Goal: Information Seeking & Learning: Learn about a topic

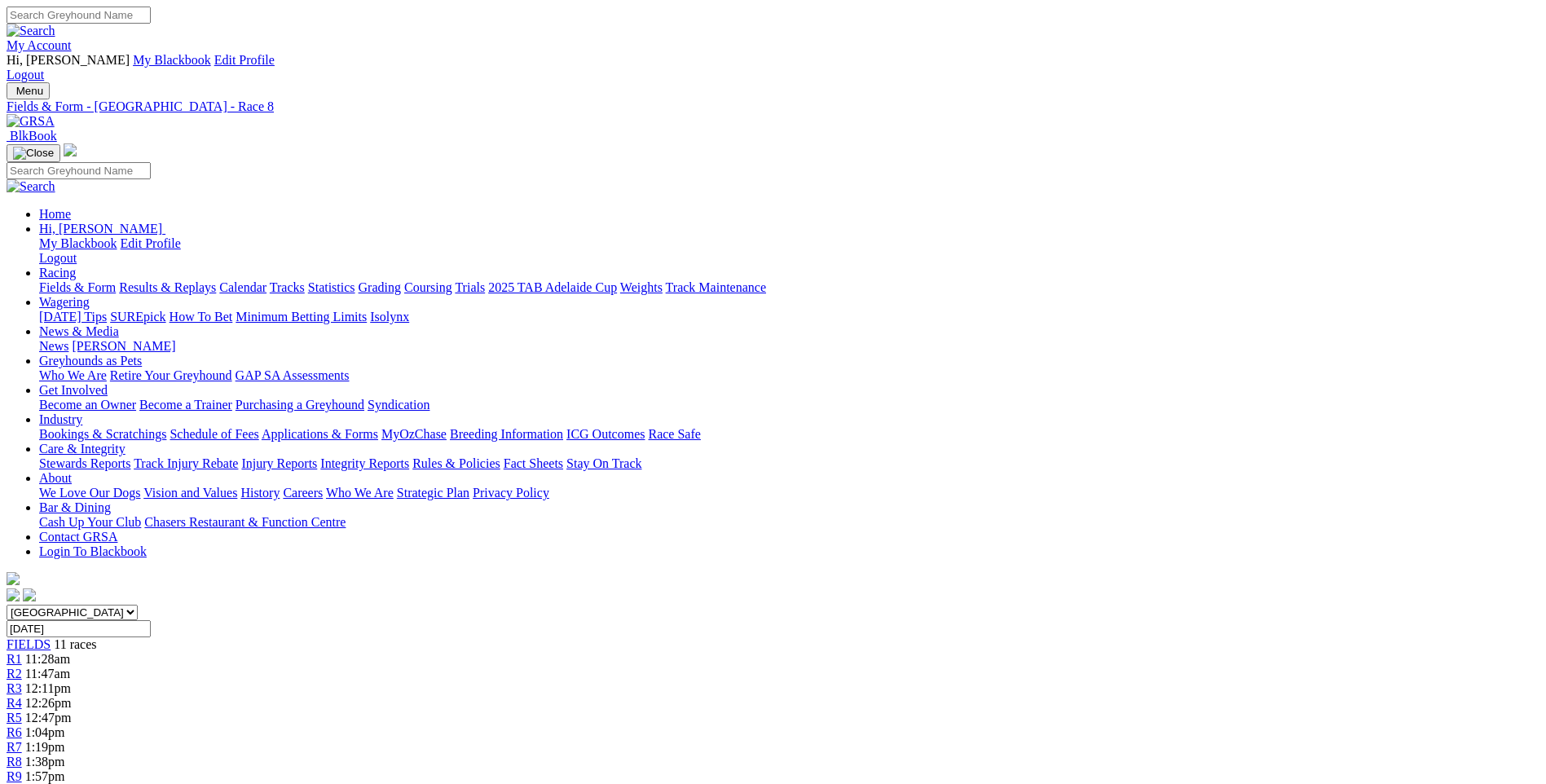
scroll to position [1141, 0]
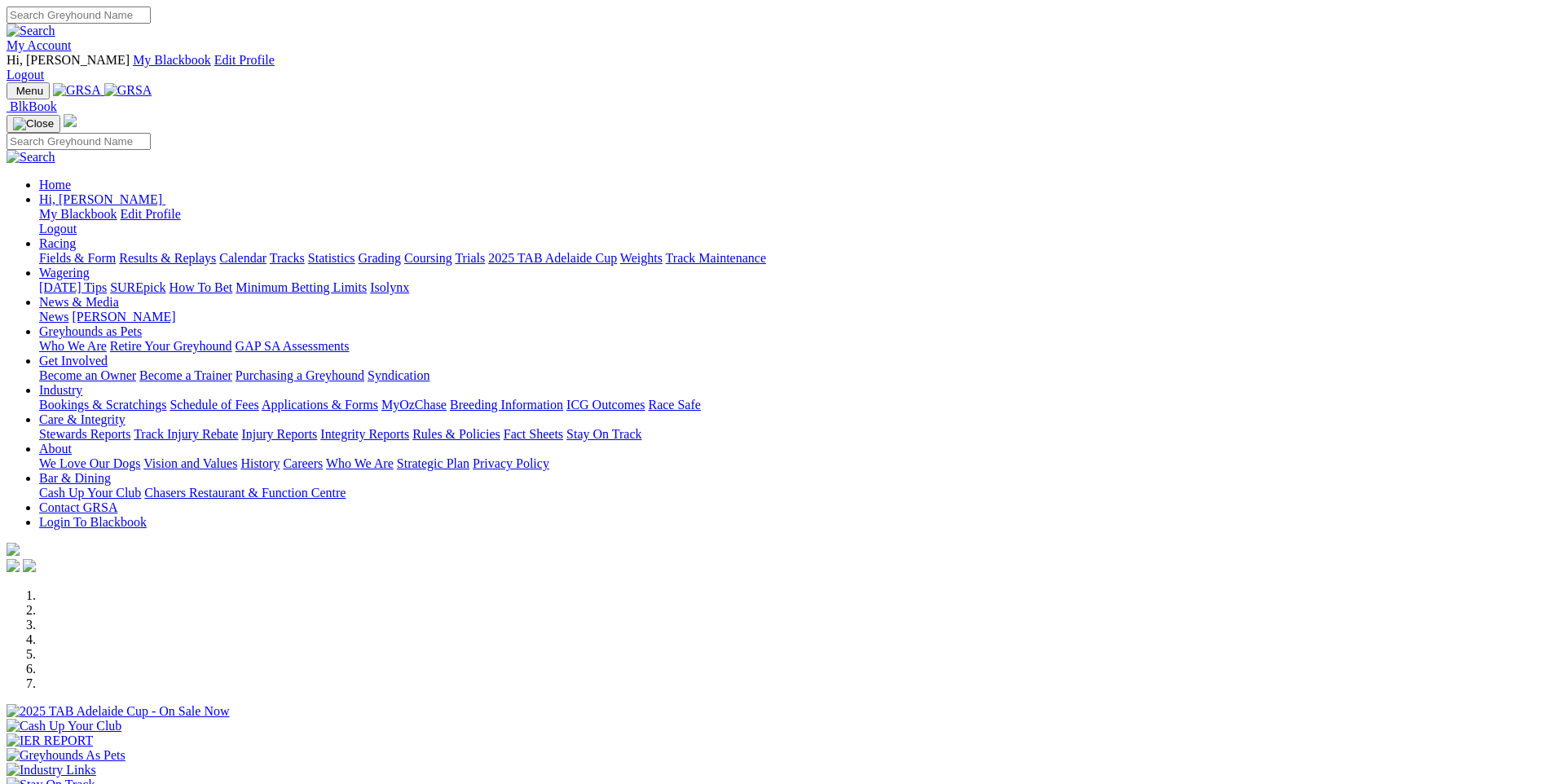
scroll to position [489, 0]
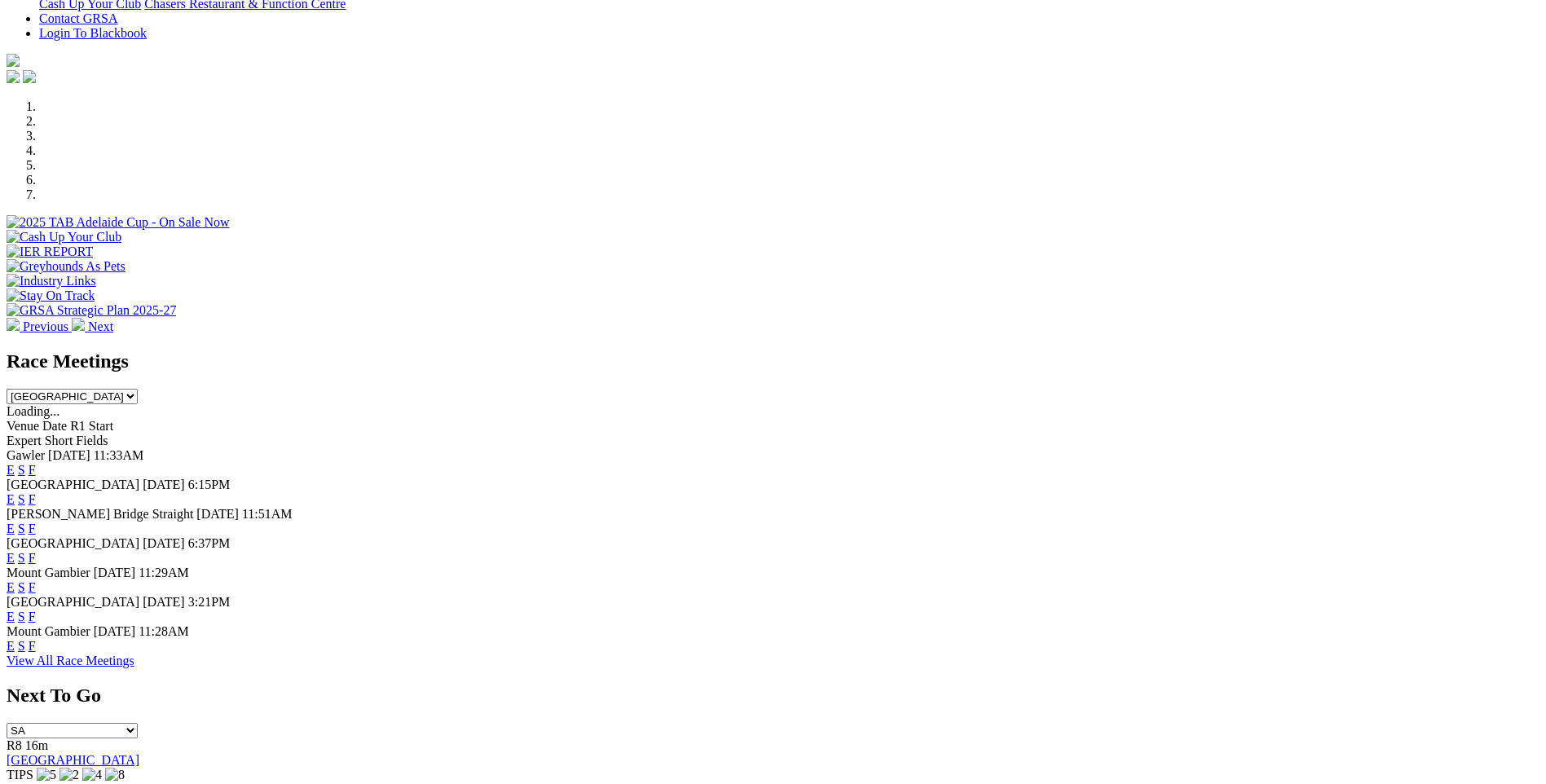
click at [36, 639] on link "F" at bounding box center [32, 646] width 8 height 14
